Goal: Task Accomplishment & Management: Use online tool/utility

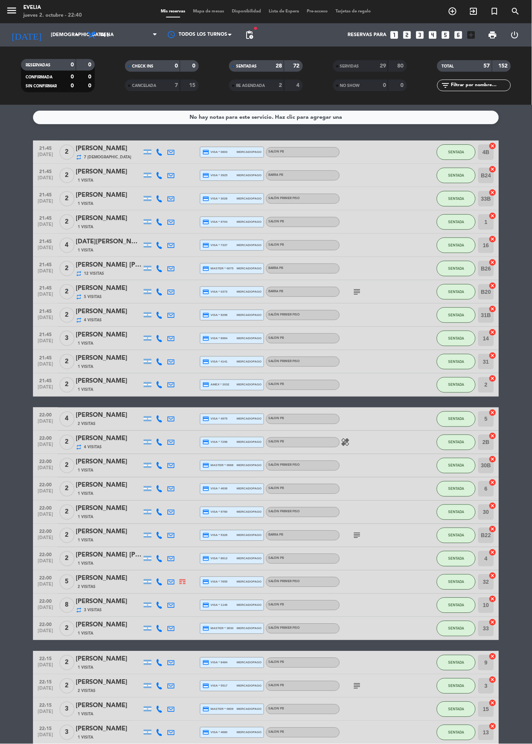
click at [212, 11] on span "Mapa de mesas" at bounding box center [208, 11] width 39 height 4
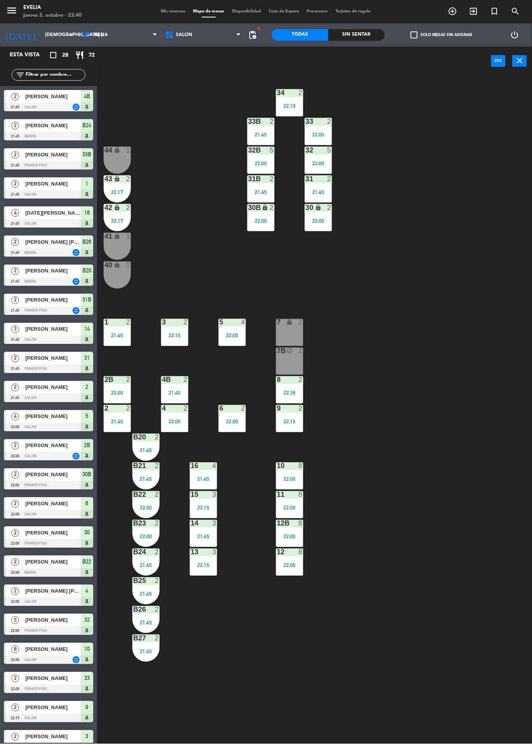
click at [292, 360] on div "7B block 2" at bounding box center [289, 361] width 27 height 27
click at [244, 60] on button "WALK IN" at bounding box center [245, 61] width 47 height 16
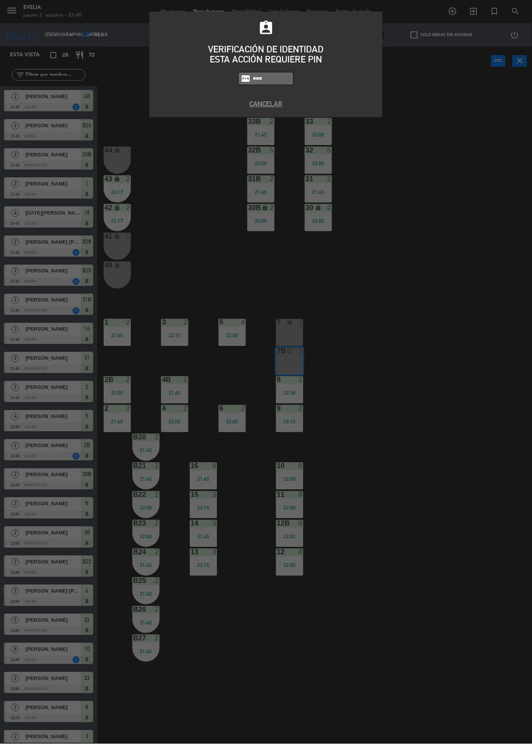
type input "7980"
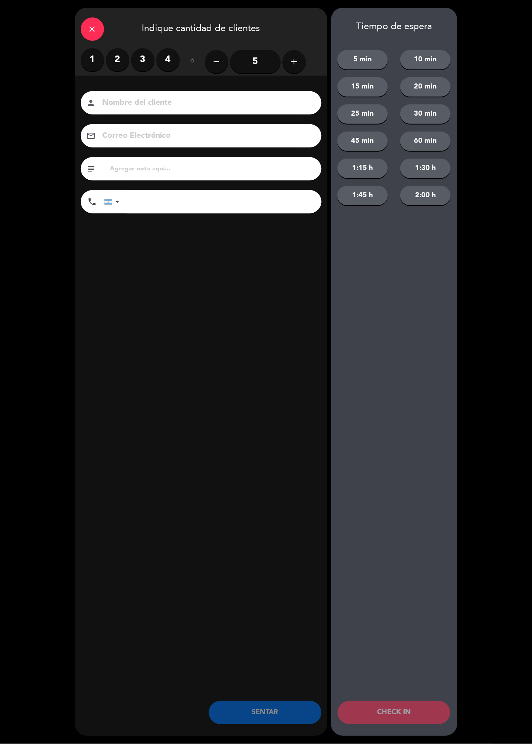
click at [114, 62] on label "2" at bounding box center [117, 59] width 23 height 23
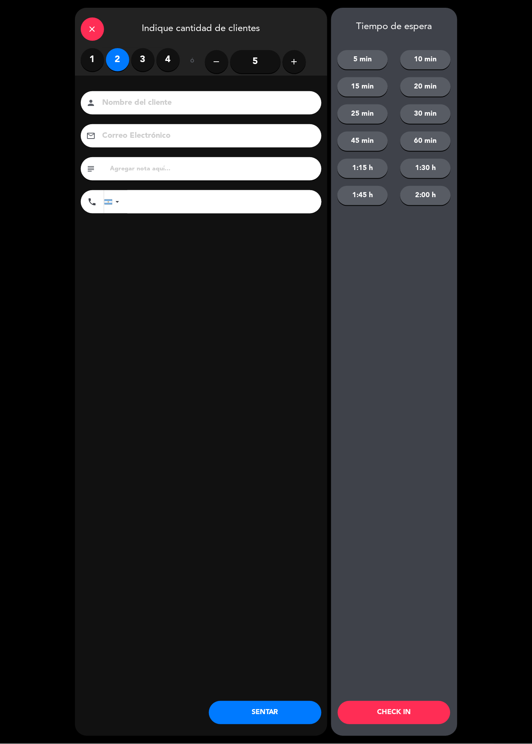
click at [142, 107] on input at bounding box center [207, 103] width 210 height 14
type input "Jimena"
click at [197, 333] on div "close Indique cantidad de clientes 1 2 3 4 ó remove 5 add Nombre del cliente pe…" at bounding box center [201, 372] width 252 height 728
click at [280, 710] on button "SENTAR" at bounding box center [265, 712] width 113 height 23
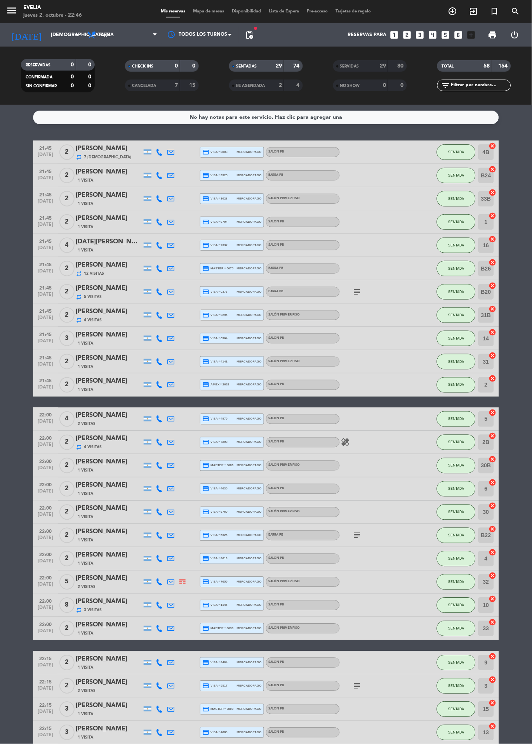
click at [357, 287] on icon "subject" at bounding box center [356, 291] width 9 height 9
click at [528, 288] on bookings-row "21:45 [DATE] 2 [PERSON_NAME] repeat 7 Visitas credit_card visa * 0803 mercadopa…" at bounding box center [266, 510] width 532 height 740
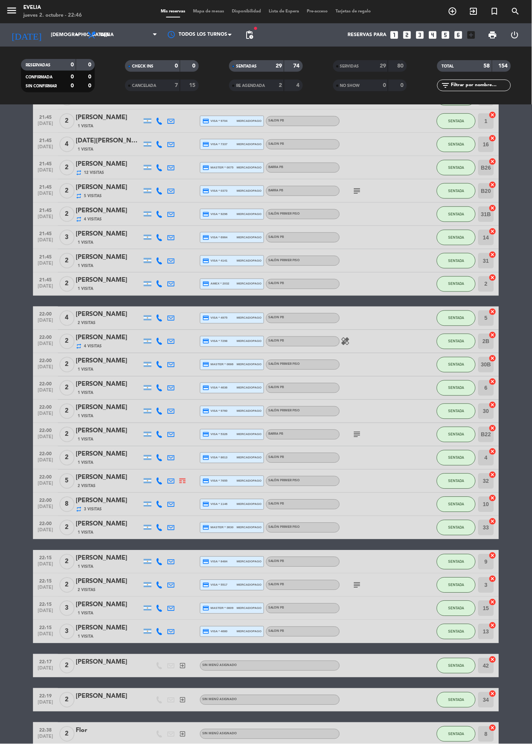
click at [357, 430] on icon "subject" at bounding box center [356, 434] width 9 height 9
click at [524, 423] on bookings-row "21:45 [DATE] 2 [PERSON_NAME] repeat 7 Visitas credit_card visa * 0803 mercadopa…" at bounding box center [266, 410] width 532 height 740
click at [356, 581] on icon "subject" at bounding box center [356, 585] width 9 height 9
